Goal: Information Seeking & Learning: Learn about a topic

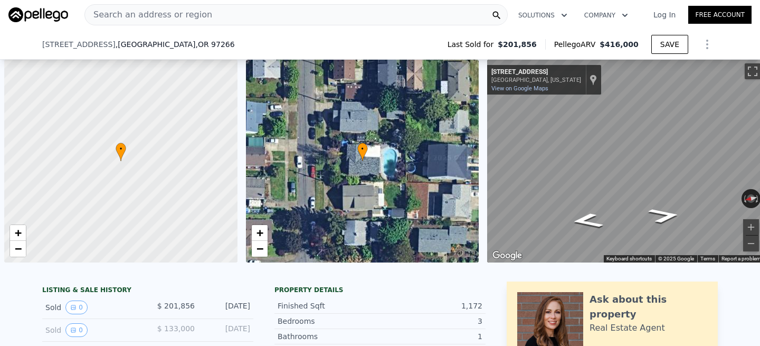
scroll to position [0, 4]
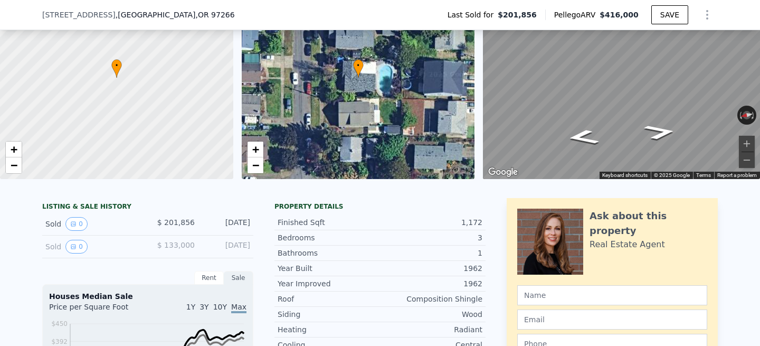
click at [231, 24] on div "[STREET_ADDRESS] Last Sold for $201,856 Pellego ARV $416,000 SAVE" at bounding box center [379, 15] width 675 height 30
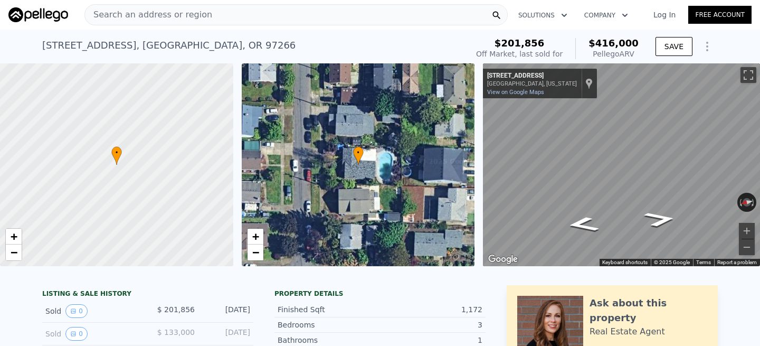
click at [208, 18] on div "Search an address or region" at bounding box center [295, 14] width 423 height 21
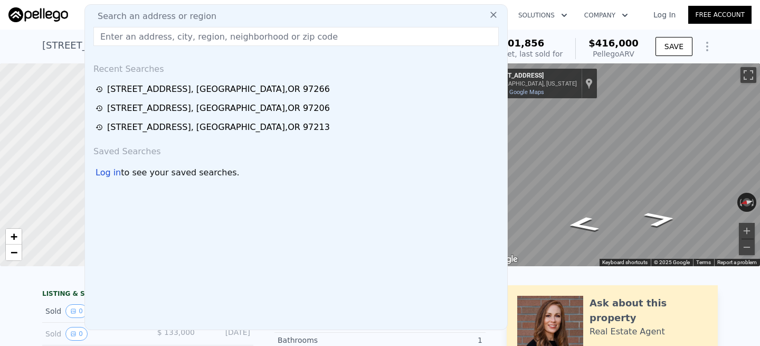
type input "[STREET_ADDRESS][PERSON_NAME]"
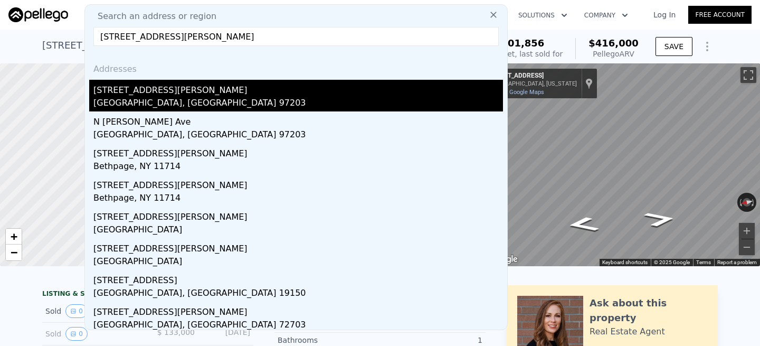
click at [147, 95] on div "[STREET_ADDRESS][PERSON_NAME]" at bounding box center [297, 88] width 409 height 17
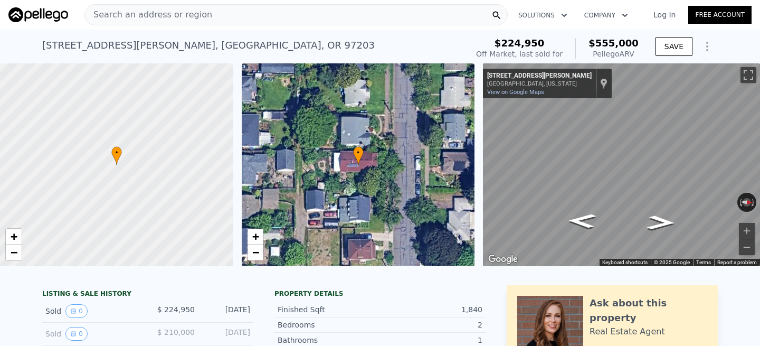
click at [208, 13] on div "Search an address or region" at bounding box center [295, 14] width 423 height 21
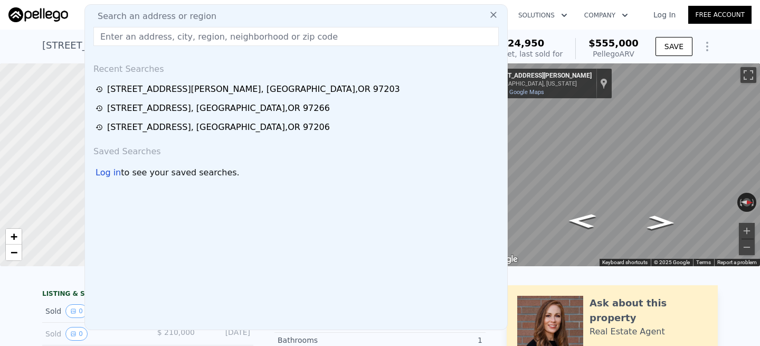
type input "[STREET_ADDRESS]"
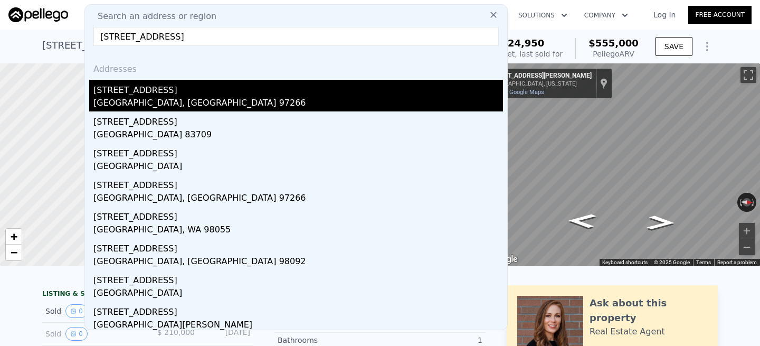
click at [149, 88] on div "[STREET_ADDRESS]" at bounding box center [297, 88] width 409 height 17
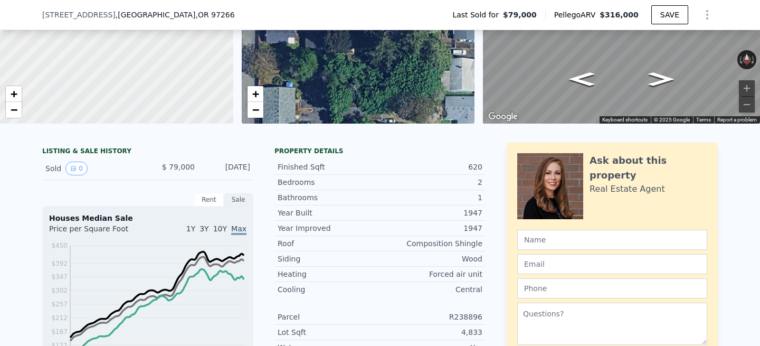
scroll to position [142, 0]
